Goal: Task Accomplishment & Management: Complete application form

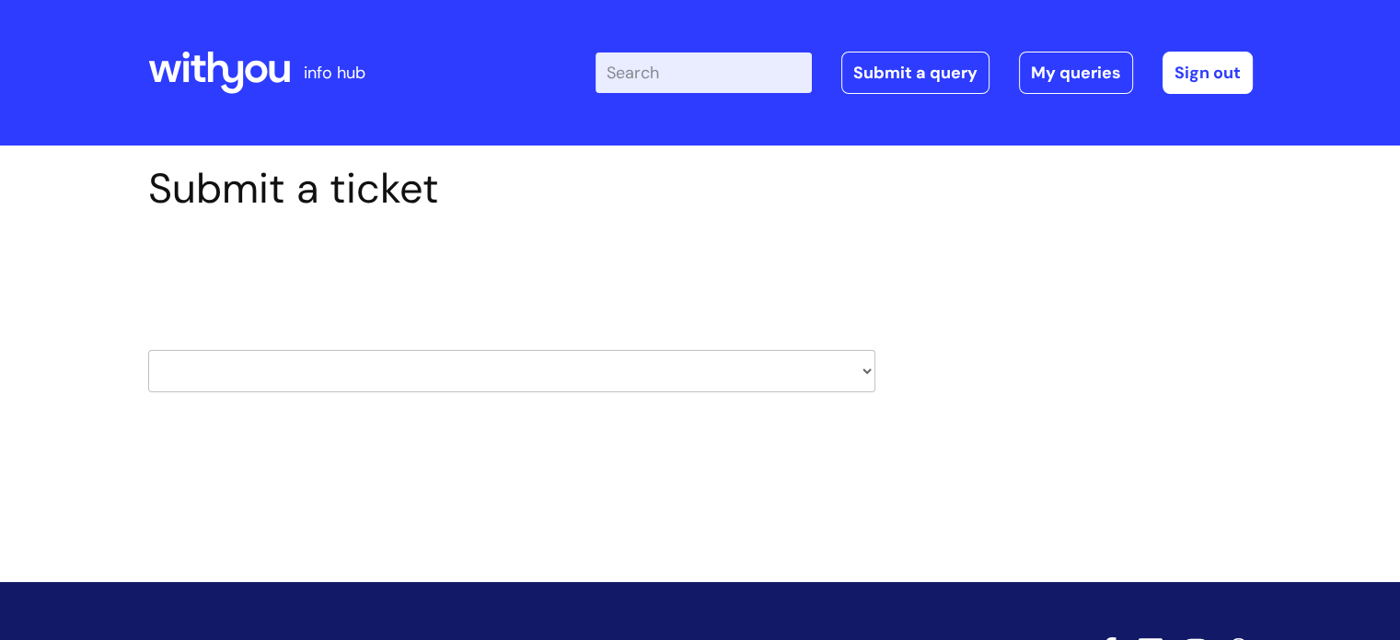
click at [797, 367] on select "HR / People IT and Support Clinical Drug Alerts Finance Accounts Data Support T…" at bounding box center [511, 371] width 727 height 42
select select "payroll"
click at [148, 350] on select "HR / People IT and Support Clinical Drug Alerts Finance Accounts Data Support T…" at bounding box center [511, 371] width 727 height 42
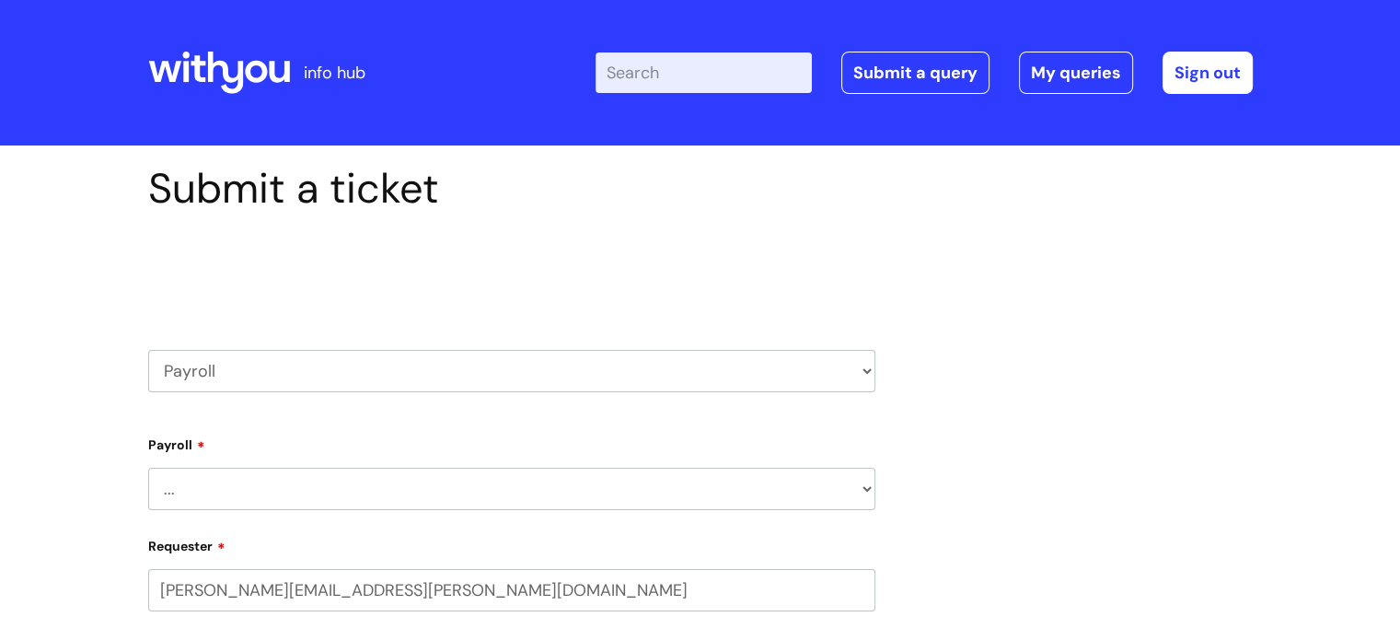
click at [586, 503] on select "... New Hires bank details/starter checklist forms Payroll queries Receiving in…" at bounding box center [511, 488] width 727 height 42
select select "New Hires bank details/starter checklist forms"
click at [148, 467] on select "... New Hires bank details/starter checklist forms Payroll queries Receiving in…" at bounding box center [511, 488] width 727 height 42
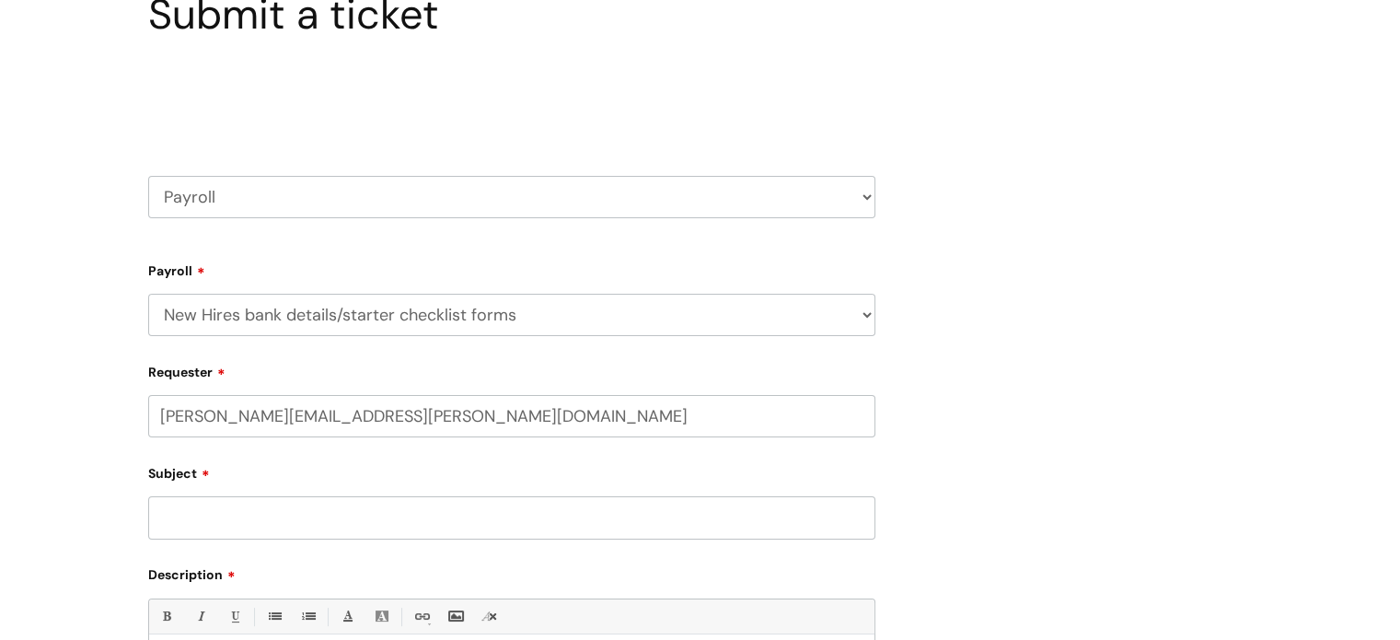
scroll to position [276, 0]
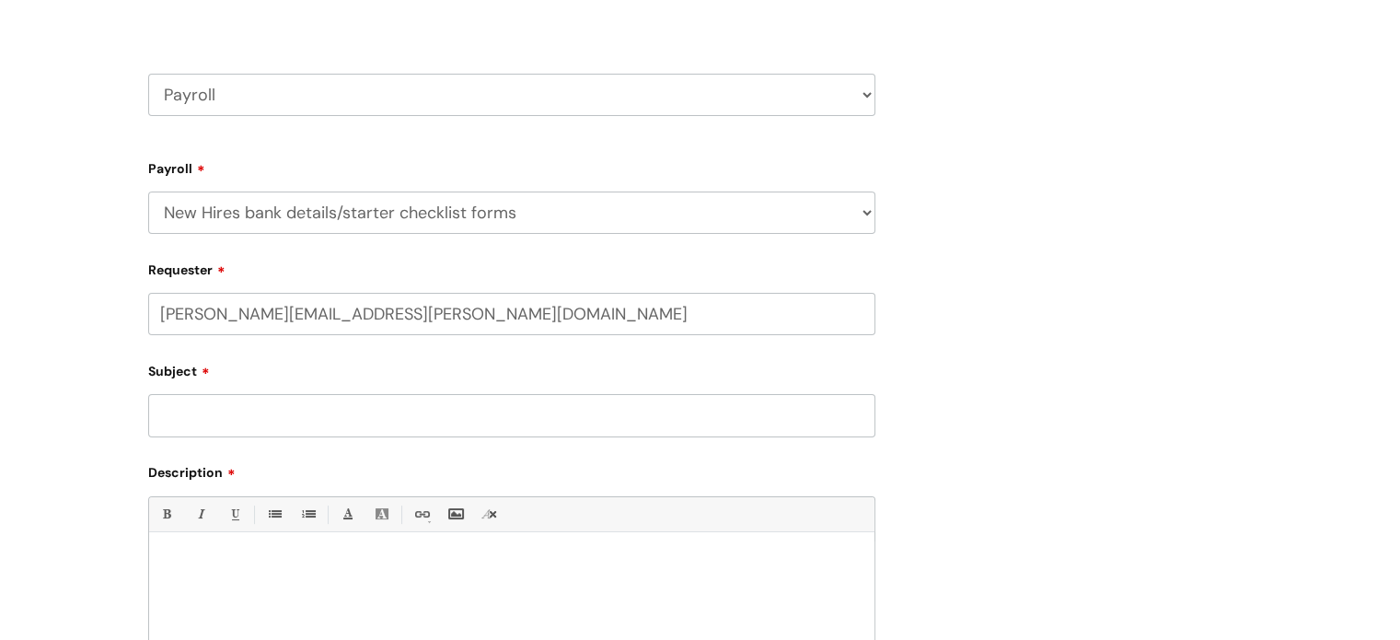
click at [298, 406] on input "Subject" at bounding box center [511, 415] width 727 height 42
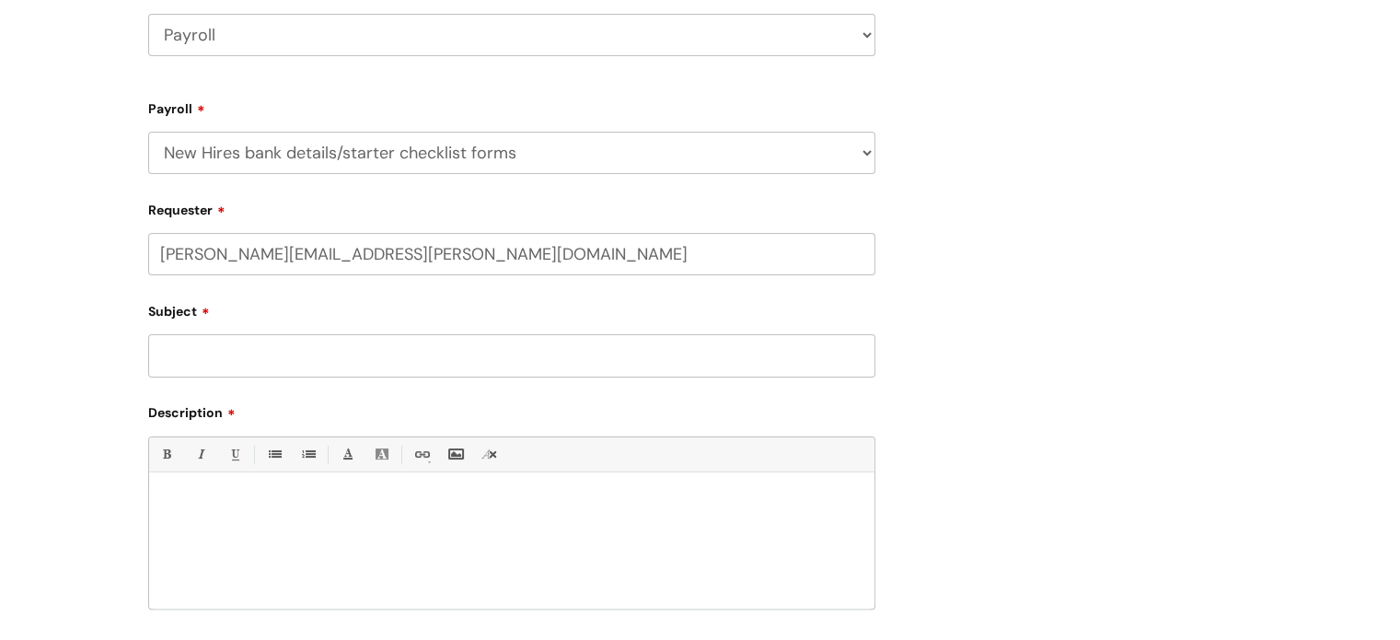
scroll to position [368, 0]
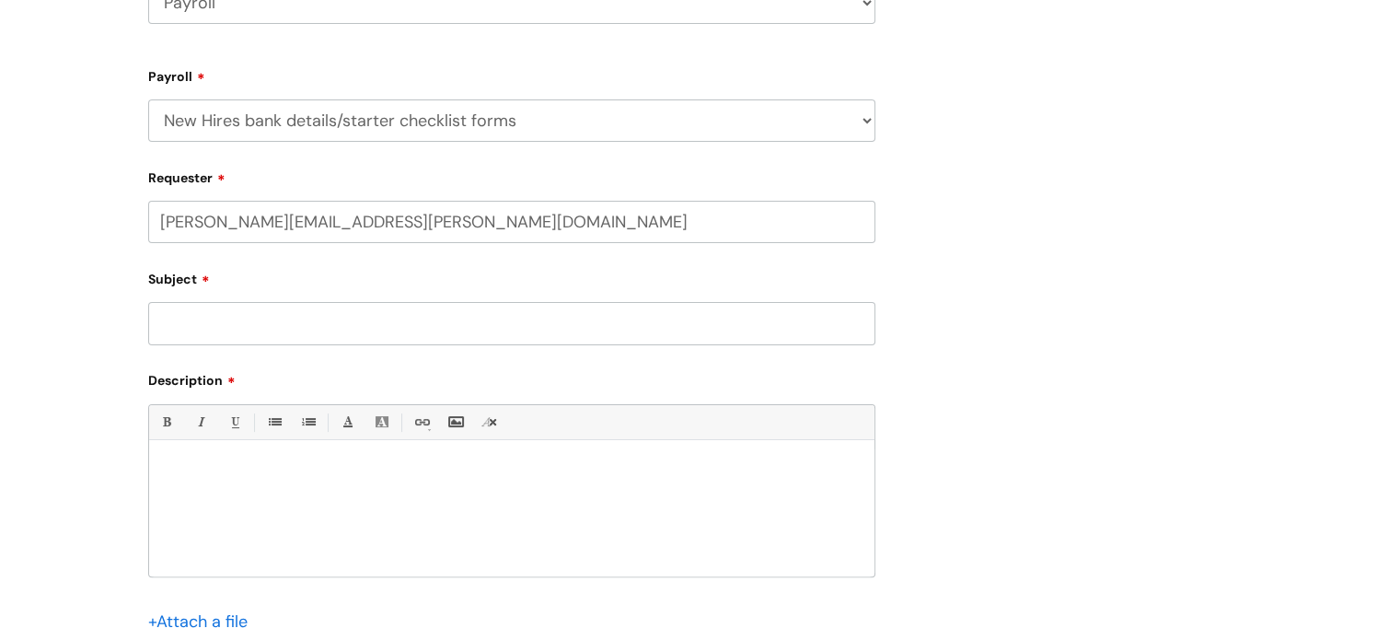
click at [243, 470] on p at bounding box center [512, 471] width 698 height 17
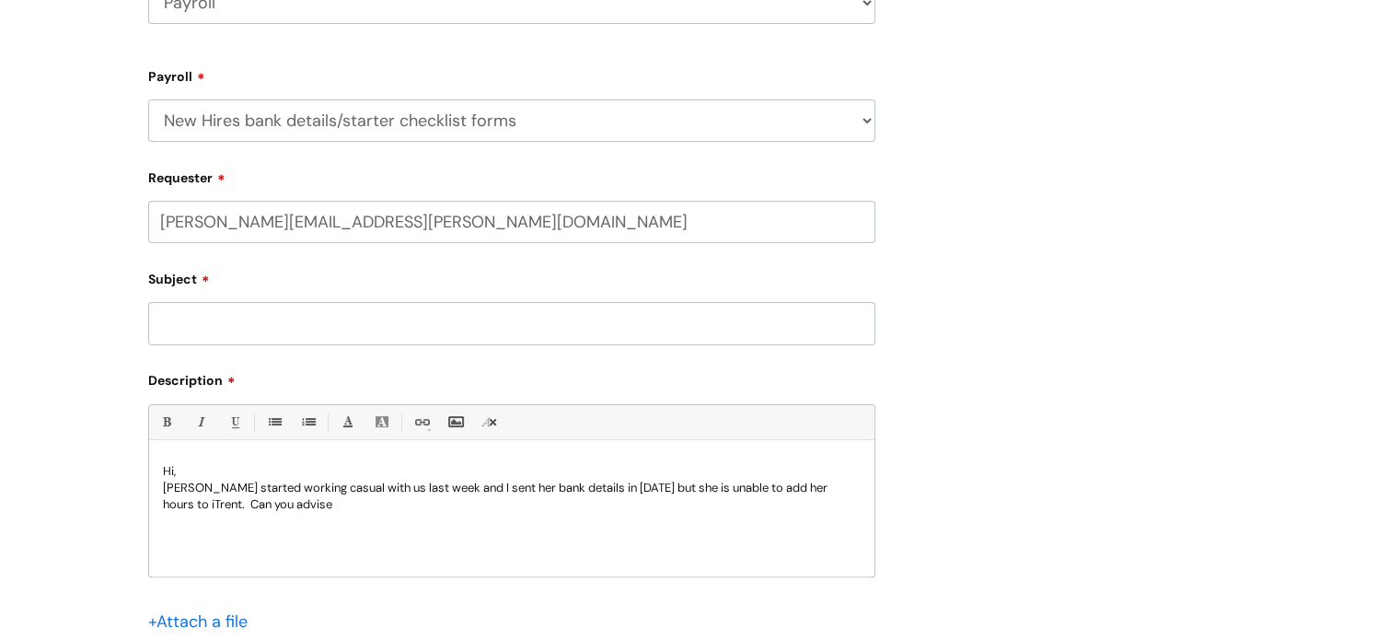
click at [170, 329] on input "Subject" at bounding box center [511, 323] width 727 height 42
type input "Unable to add Casual Hours to iTrent"
click at [378, 499] on p "Niketta McVeigh started working casual with us last week and I sent her bank de…" at bounding box center [512, 495] width 698 height 33
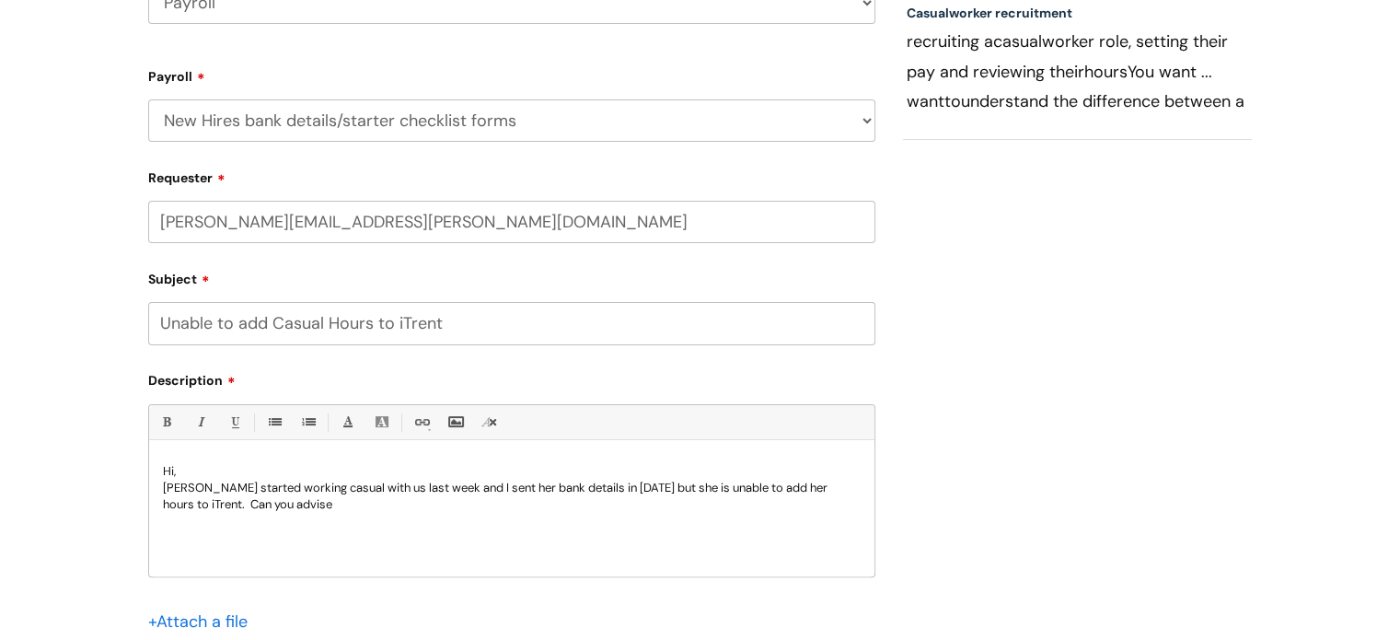
drag, startPoint x: 372, startPoint y: 515, endPoint x: 322, endPoint y: 512, distance: 49.8
click at [322, 512] on div "Hi, Niketta McVeigh started working casual with us last week and I sent her ban…" at bounding box center [511, 512] width 725 height 127
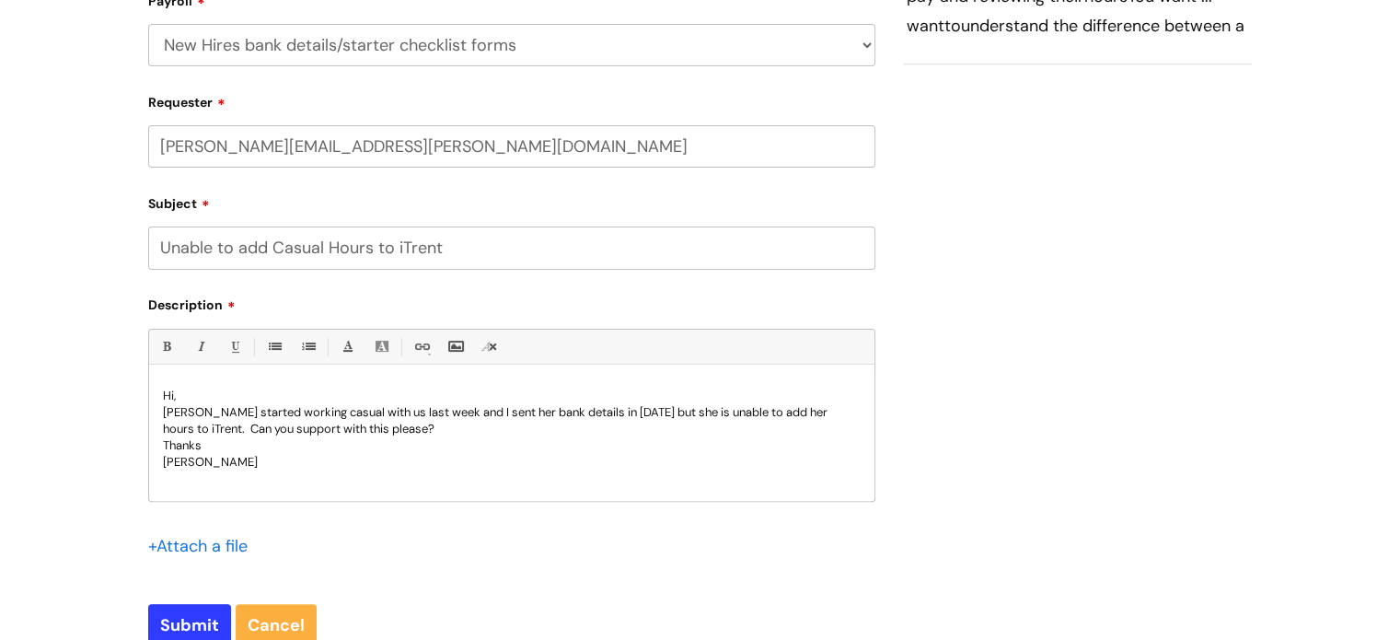
scroll to position [552, 0]
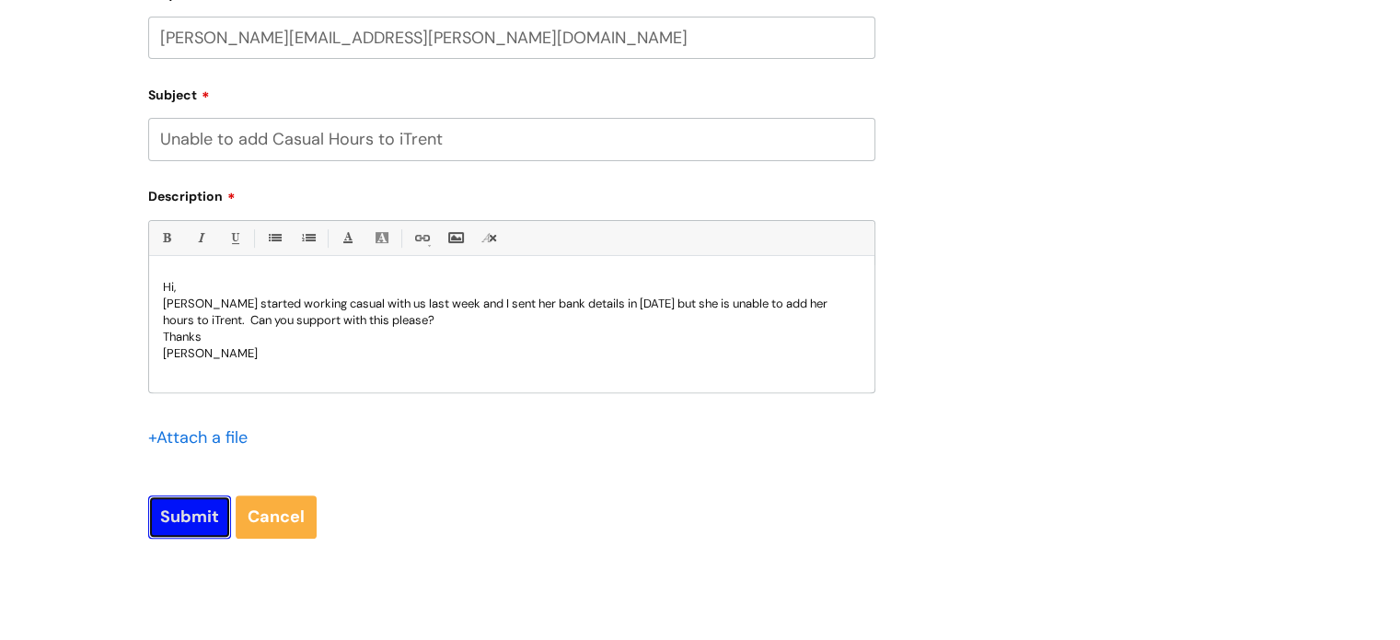
click at [157, 507] on input "Submit" at bounding box center [189, 516] width 83 height 42
type input "Please Wait..."
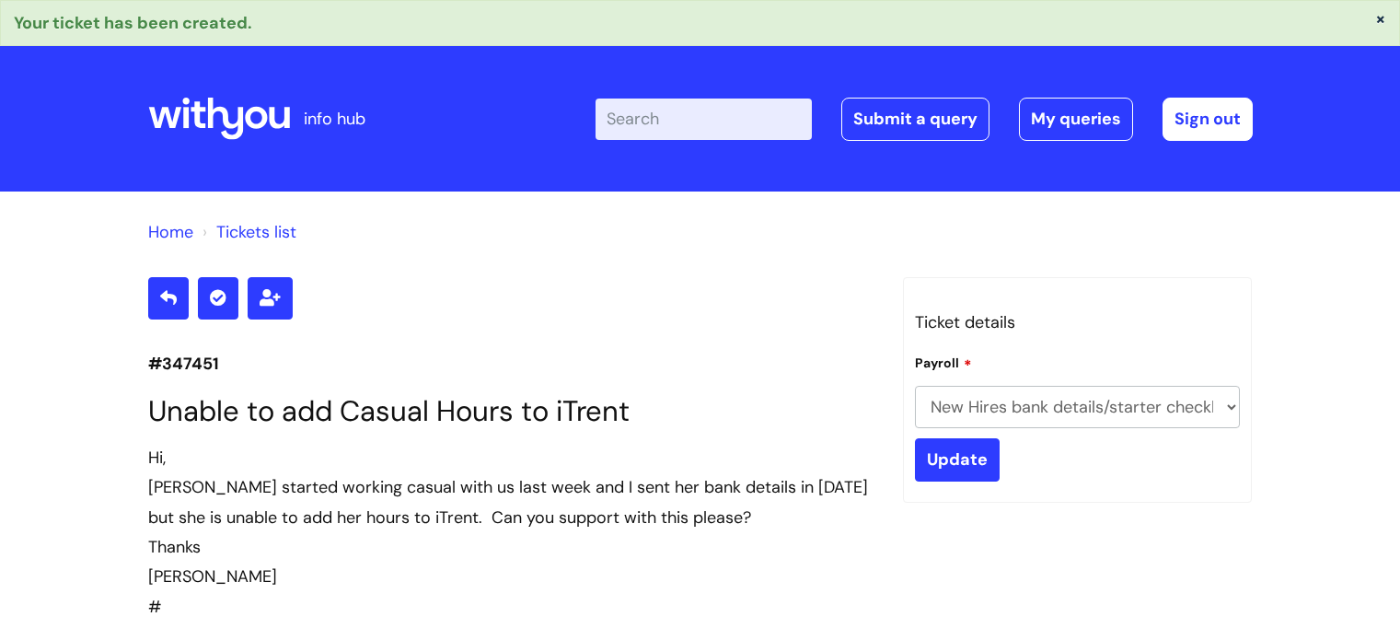
select select "New Hires bank details/starter checklist forms"
click at [886, 114] on link "Submit a query" at bounding box center [915, 119] width 148 height 42
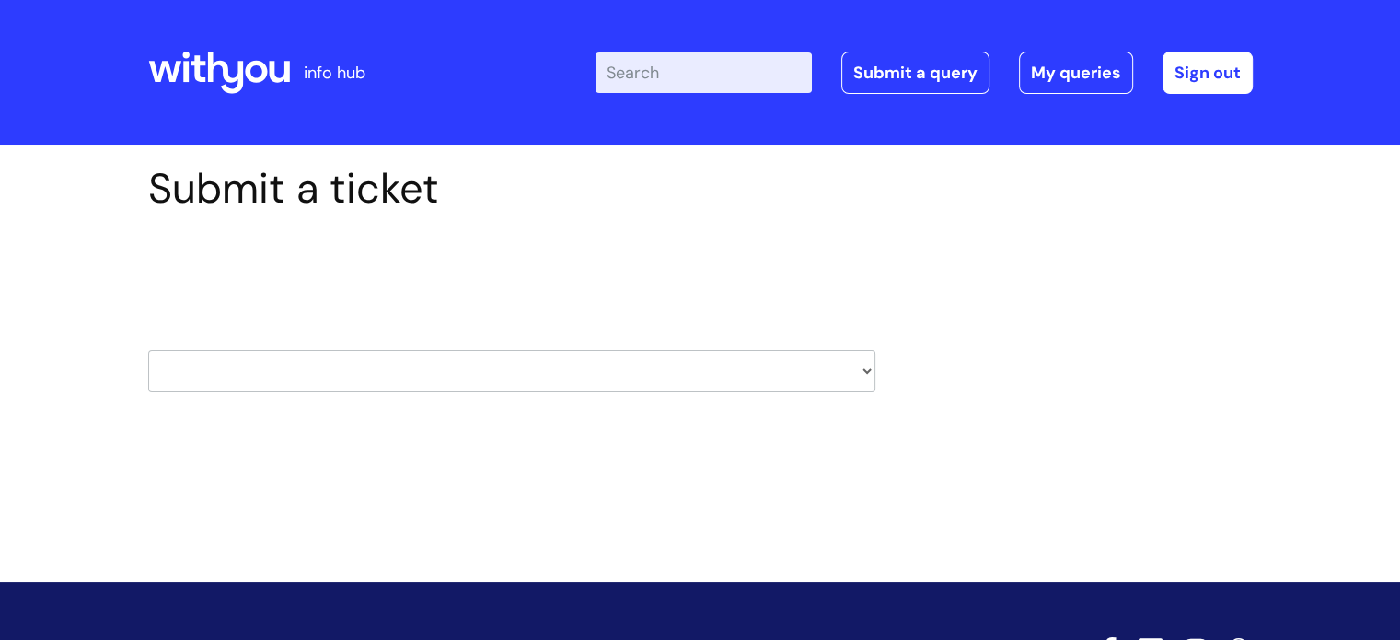
click at [864, 379] on select "HR / People IT and Support Clinical Drug Alerts Finance Accounts Data Support T…" at bounding box center [511, 371] width 727 height 42
select select "it_and_support"
click at [148, 350] on select "HR / People IT and Support Clinical Drug Alerts Finance Accounts Data Support T…" at bounding box center [511, 371] width 727 height 42
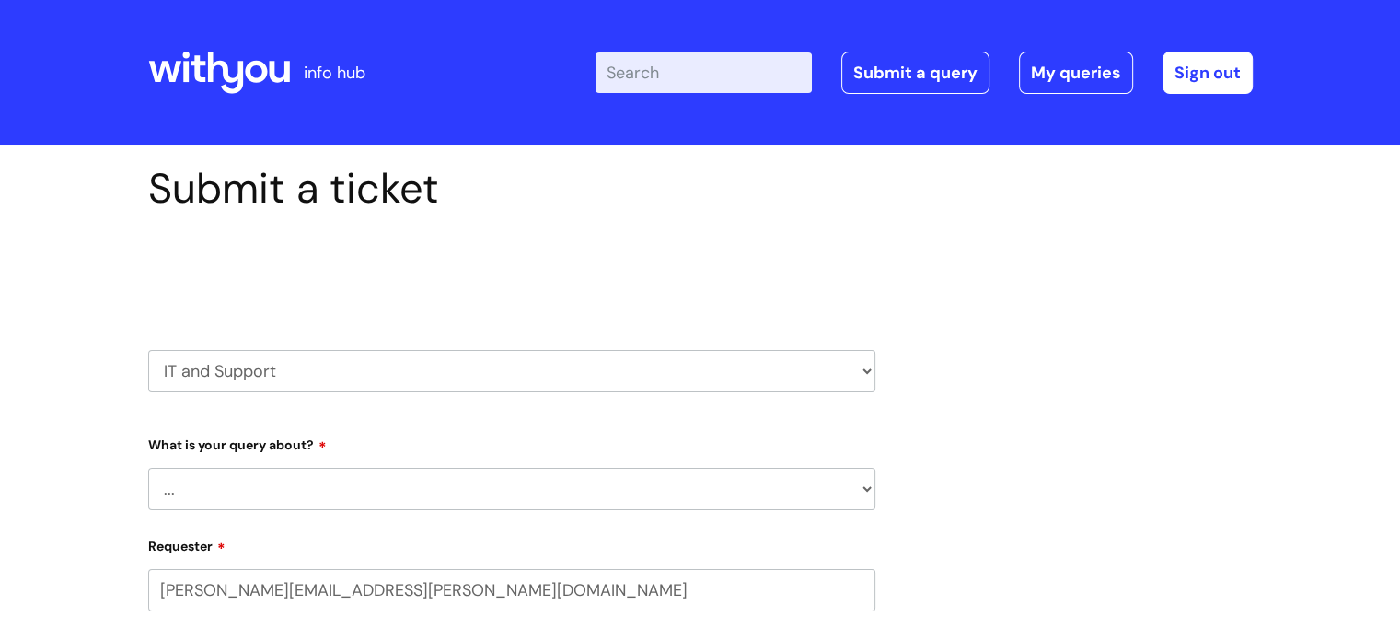
click at [610, 475] on select "... Mobile Phone Reset & MFA Accounts, Starters and Leavers IT Hardware issue I…" at bounding box center [511, 488] width 727 height 42
click at [861, 375] on select "HR / People IT and Support Clinical Drug Alerts Finance Accounts Data Support T…" at bounding box center [511, 371] width 727 height 42
click at [148, 350] on select "HR / People IT and Support Clinical Drug Alerts Finance Accounts Data Support T…" at bounding box center [511, 371] width 727 height 42
click at [587, 494] on select "... Mobile Phone Reset & MFA Accounts, Starters and Leavers IT Hardware issue I…" at bounding box center [511, 488] width 727 height 42
select select "Accounts, Starters and Leavers"
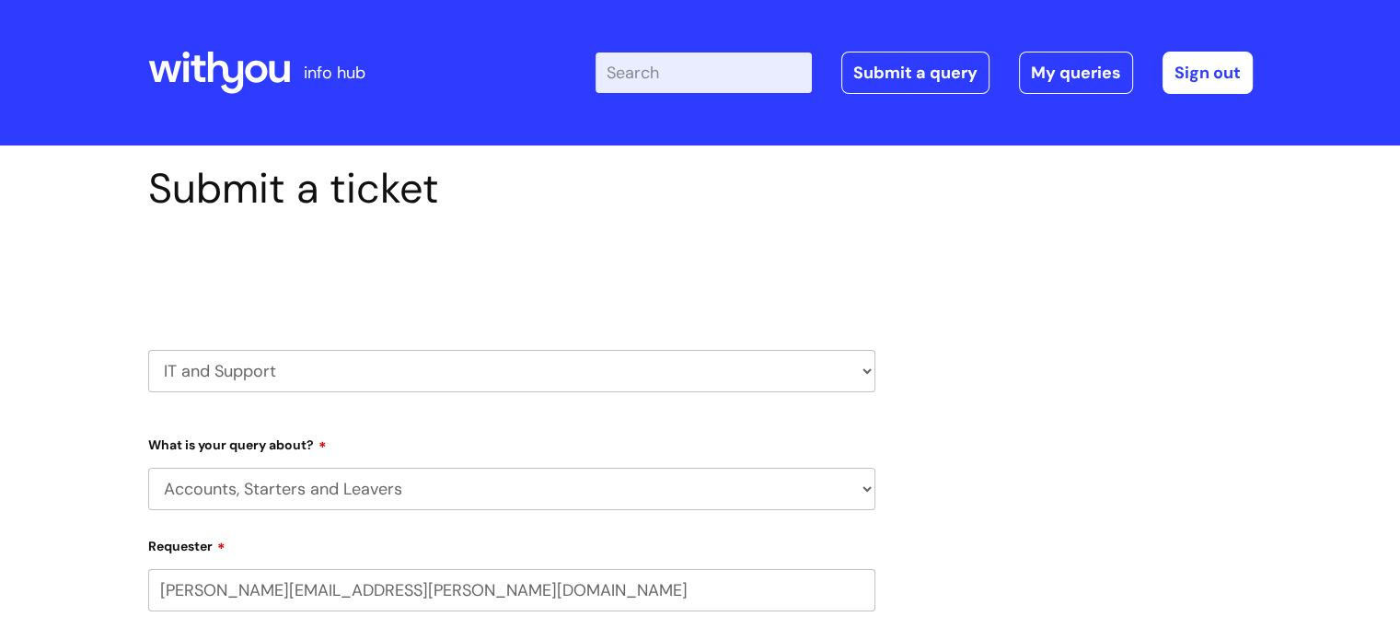
click at [148, 467] on select "... Mobile Phone Reset & MFA Accounts, Starters and Leavers IT Hardware issue I…" at bounding box center [511, 488] width 727 height 42
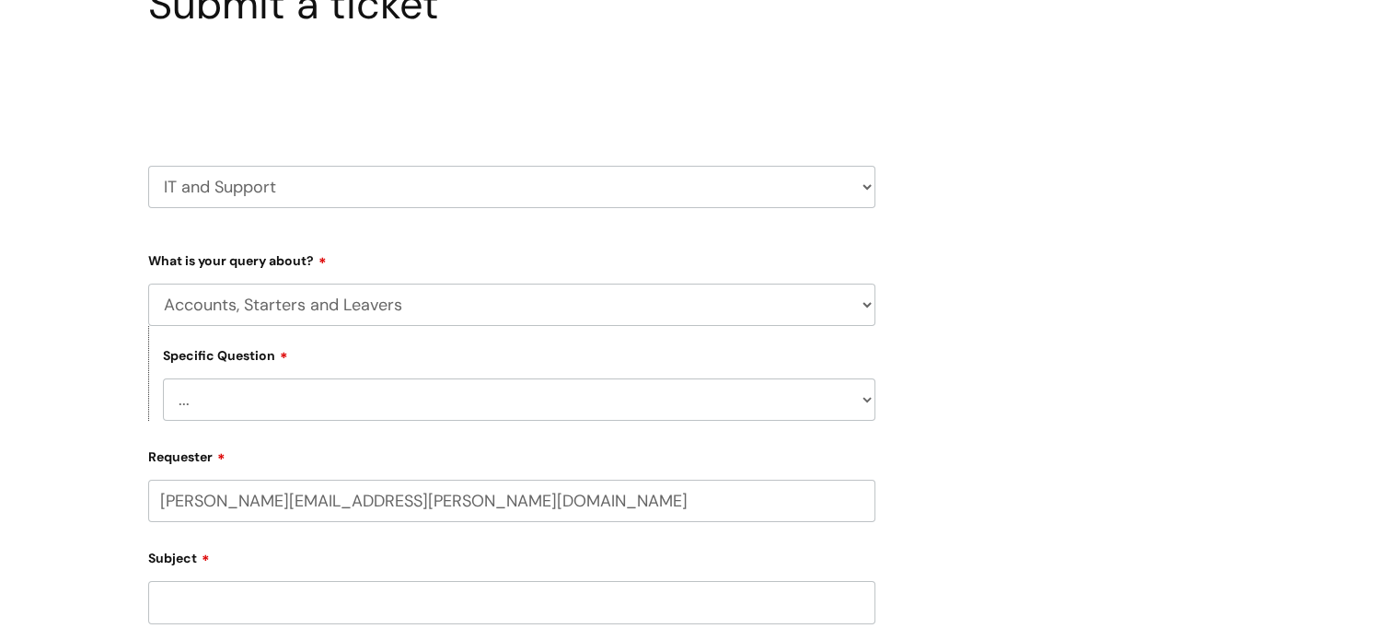
click at [406, 391] on select "... I have a new starter I have a leaver I need to make a change to an account …" at bounding box center [519, 399] width 712 height 42
click at [163, 378] on select "... I have a new starter I have a leaver I need to make a change to an account …" at bounding box center [519, 399] width 712 height 42
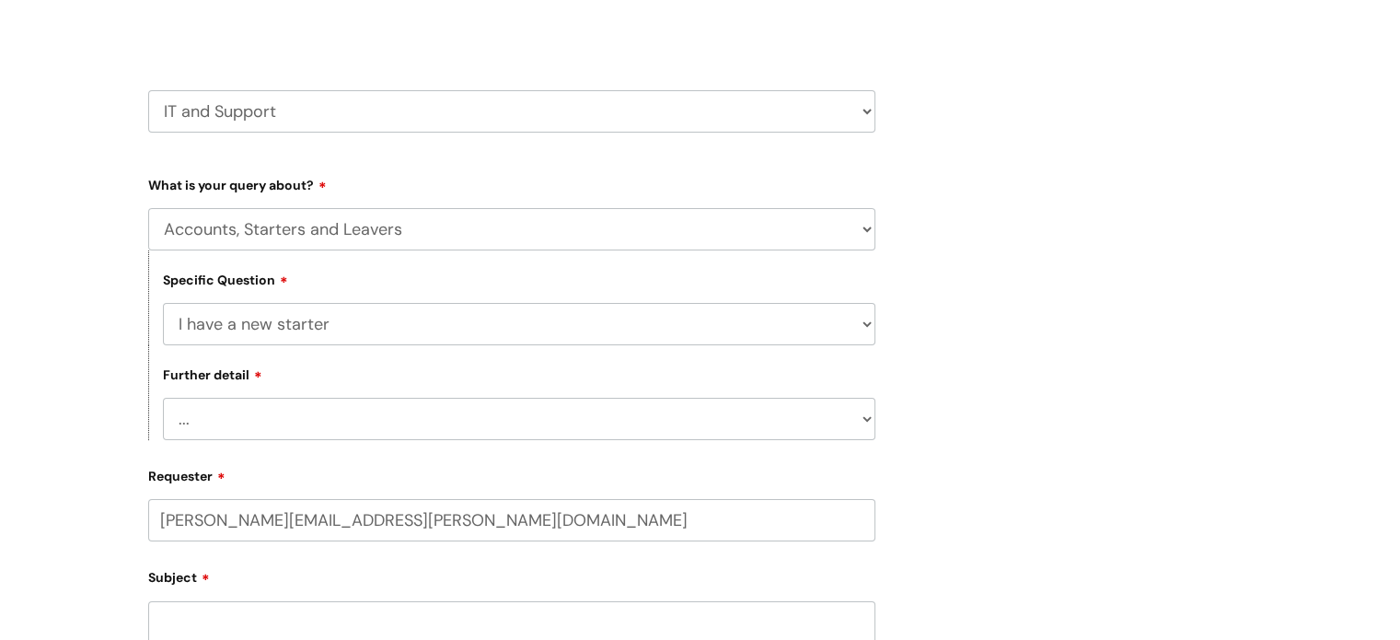
scroll to position [368, 0]
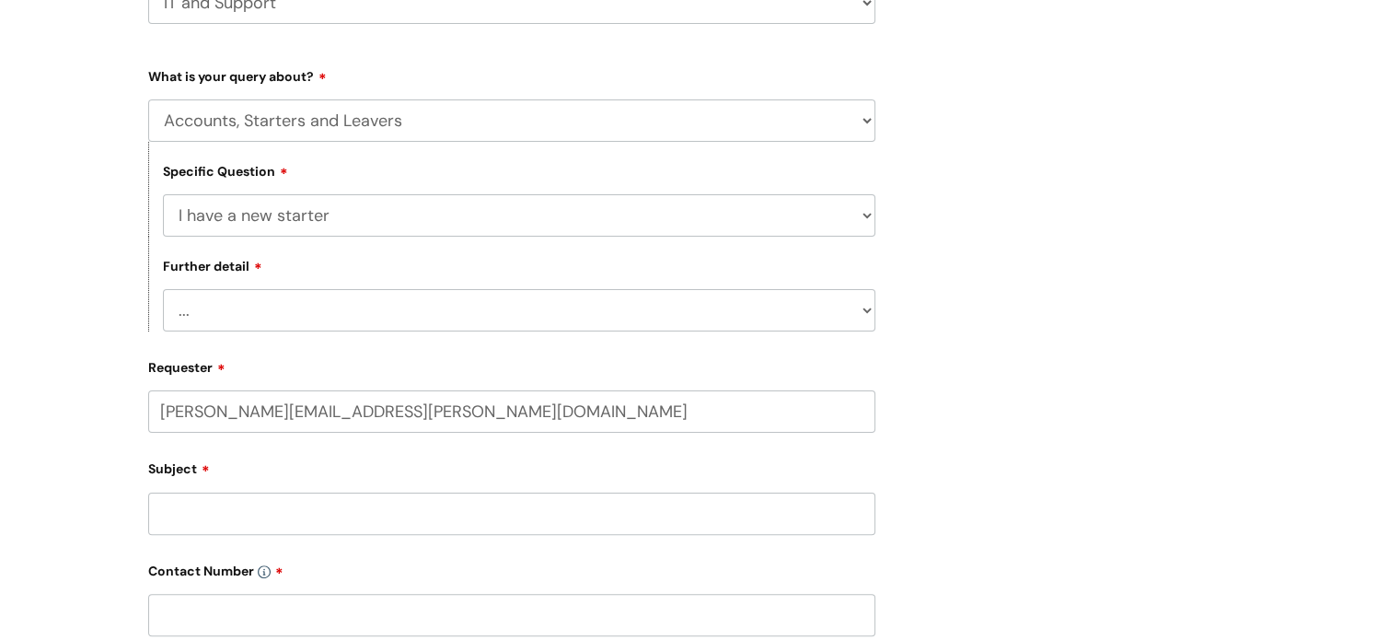
click at [383, 316] on select "... Can I have my new starter’s IT account details I need to amend the name, de…" at bounding box center [519, 310] width 712 height 42
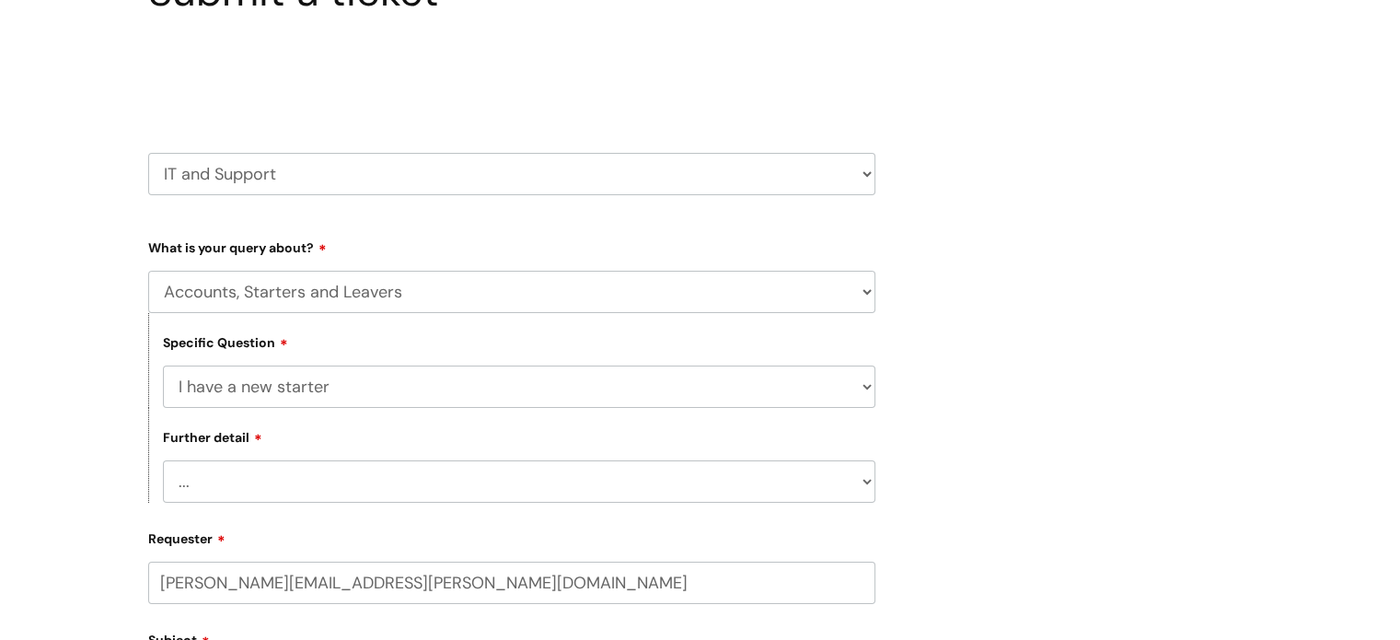
scroll to position [92, 0]
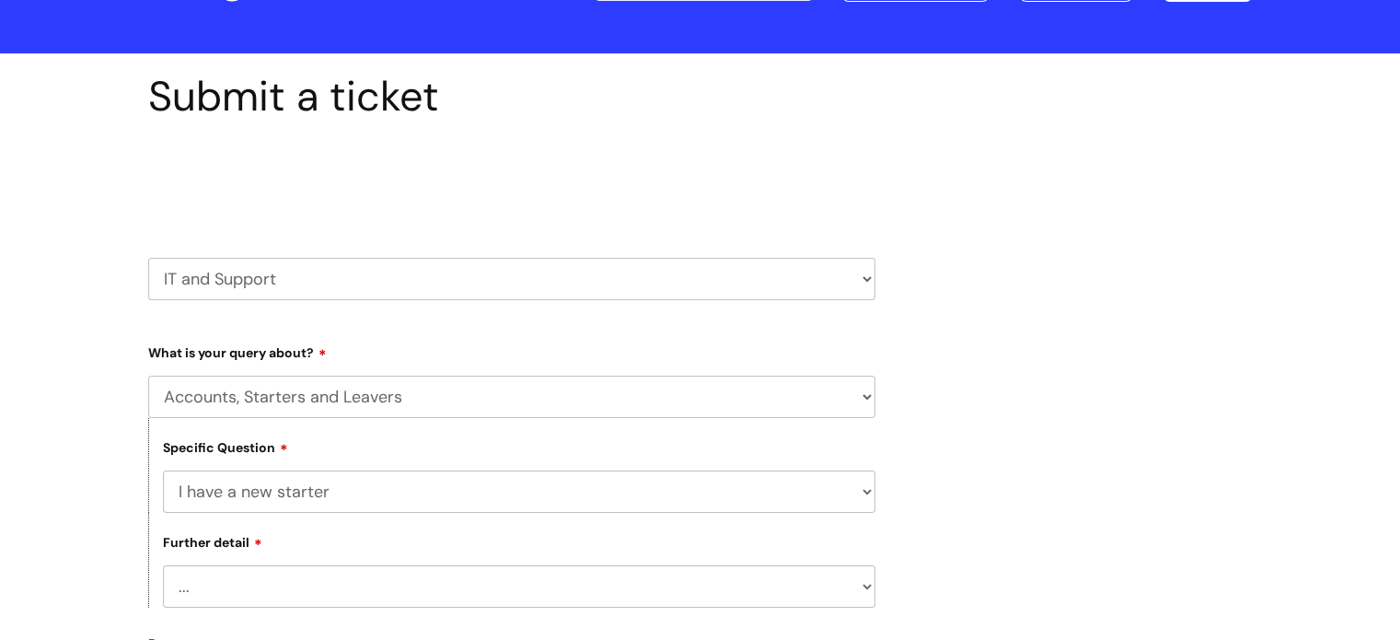
click at [867, 387] on select "... Mobile Phone Reset & MFA Accounts, Starters and Leavers IT Hardware issue I…" at bounding box center [511, 396] width 727 height 42
click at [755, 389] on select "... Mobile Phone Reset & MFA Accounts, Starters and Leavers IT Hardware issue I…" at bounding box center [511, 396] width 727 height 42
click at [769, 488] on select "... I have a new starter I have a leaver I need to make a change to an account …" at bounding box center [519, 491] width 712 height 42
select select "I need to make a change to an account"
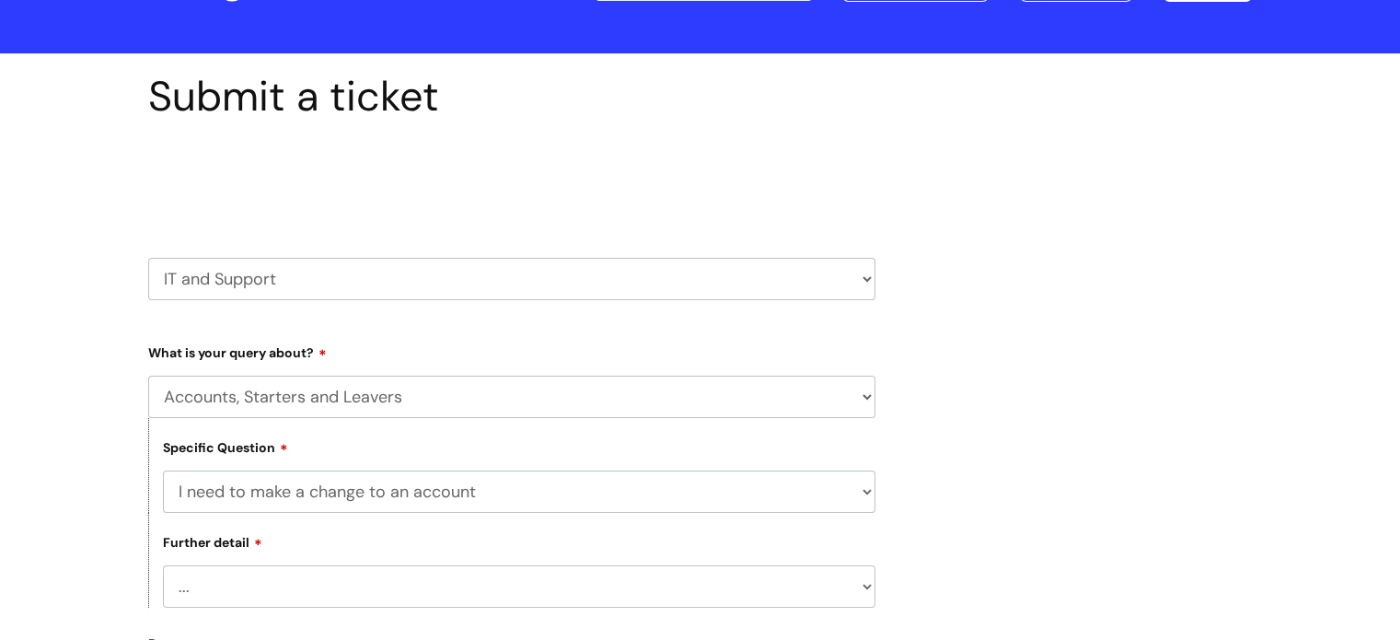
click at [163, 470] on select "... I have a new starter I have a leaver I need to make a change to an account …" at bounding box center [519, 491] width 712 height 42
click at [699, 594] on select "... I need to amend the name, details or access of an account I need to reinsta…" at bounding box center [519, 586] width 712 height 42
click at [704, 389] on select "... Mobile Phone Reset & MFA Accounts, Starters and Leavers IT Hardware issue I…" at bounding box center [511, 396] width 727 height 42
select select "System/software"
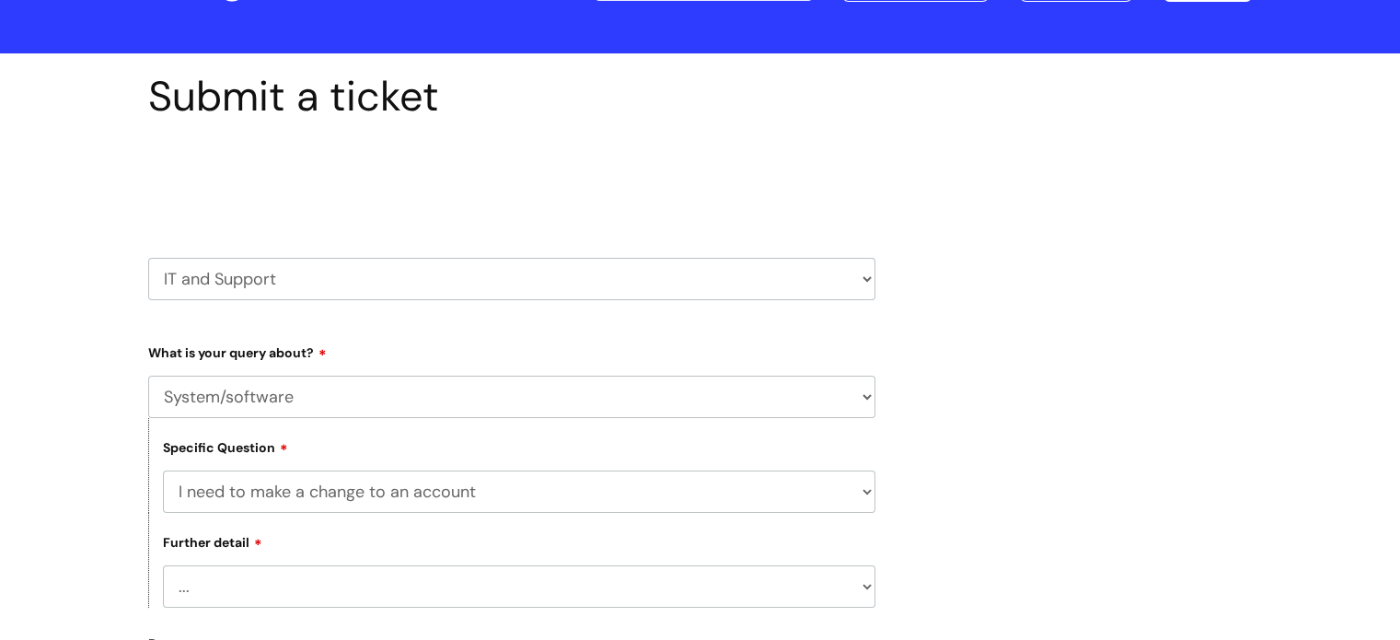
click at [148, 375] on select "... Mobile Phone Reset & MFA Accounts, Starters and Leavers IT Hardware issue I…" at bounding box center [511, 396] width 727 height 42
select select
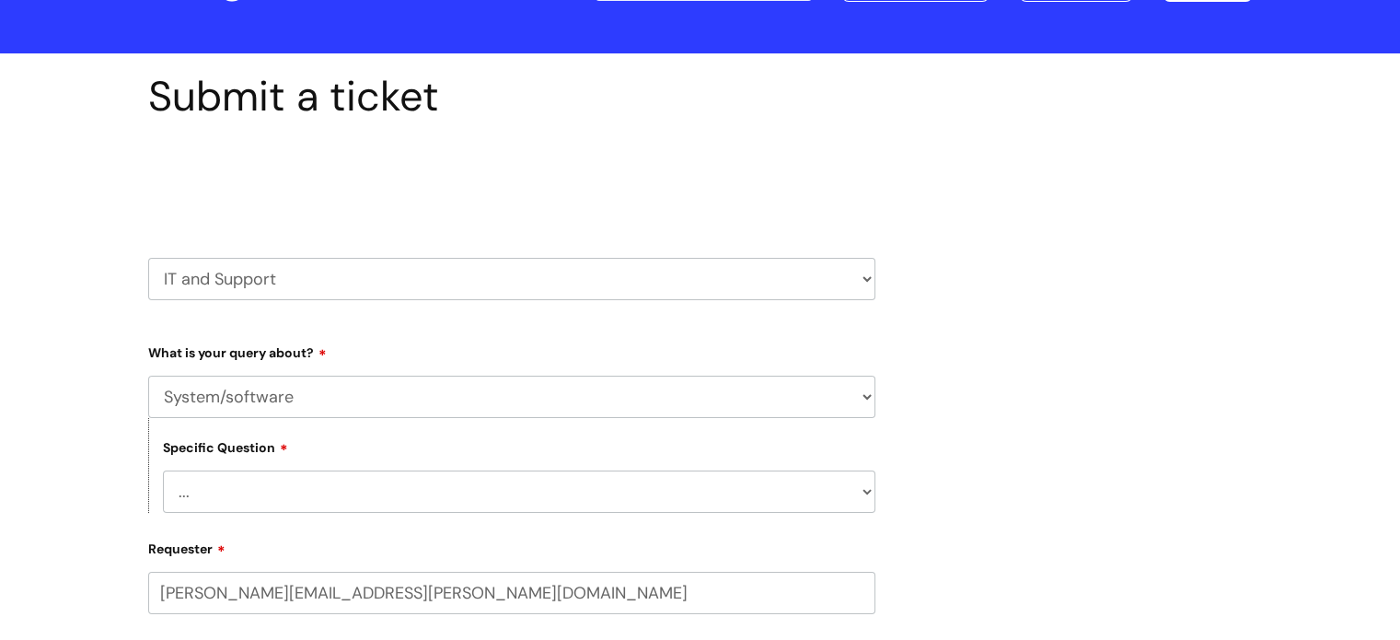
click at [456, 500] on select "... Halo PCMIS Iaptus NHS Email CJSM Email Mitel Another System Google (Workspa…" at bounding box center [519, 491] width 712 height 42
click at [891, 371] on div "Submit a ticket Select issue type HR / People IT and Support Clinical Drug Aler…" at bounding box center [700, 648] width 1132 height 1152
